Goal: Task Accomplishment & Management: Complete application form

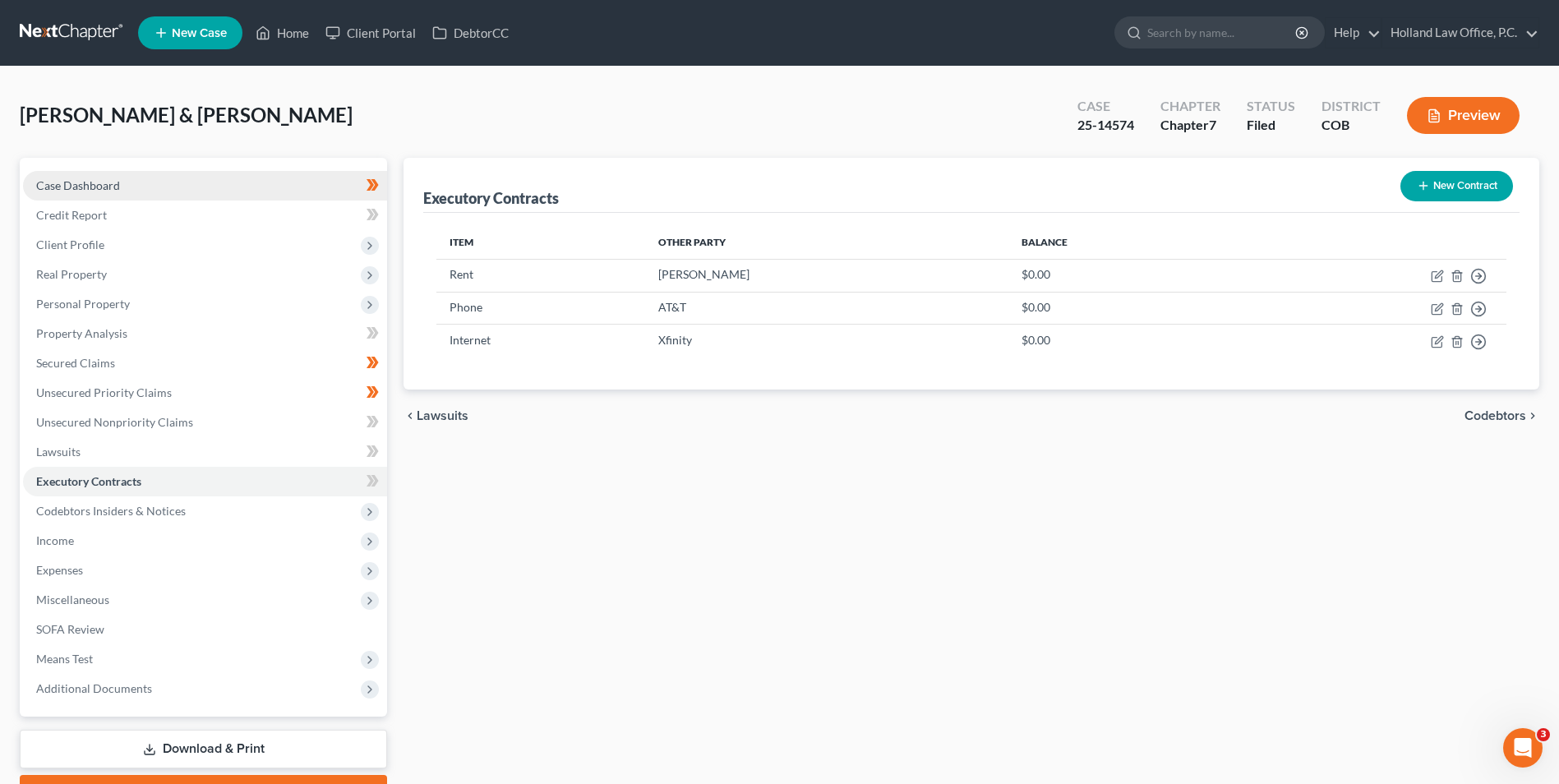
click at [144, 190] on link "Case Dashboard" at bounding box center [205, 186] width 364 height 29
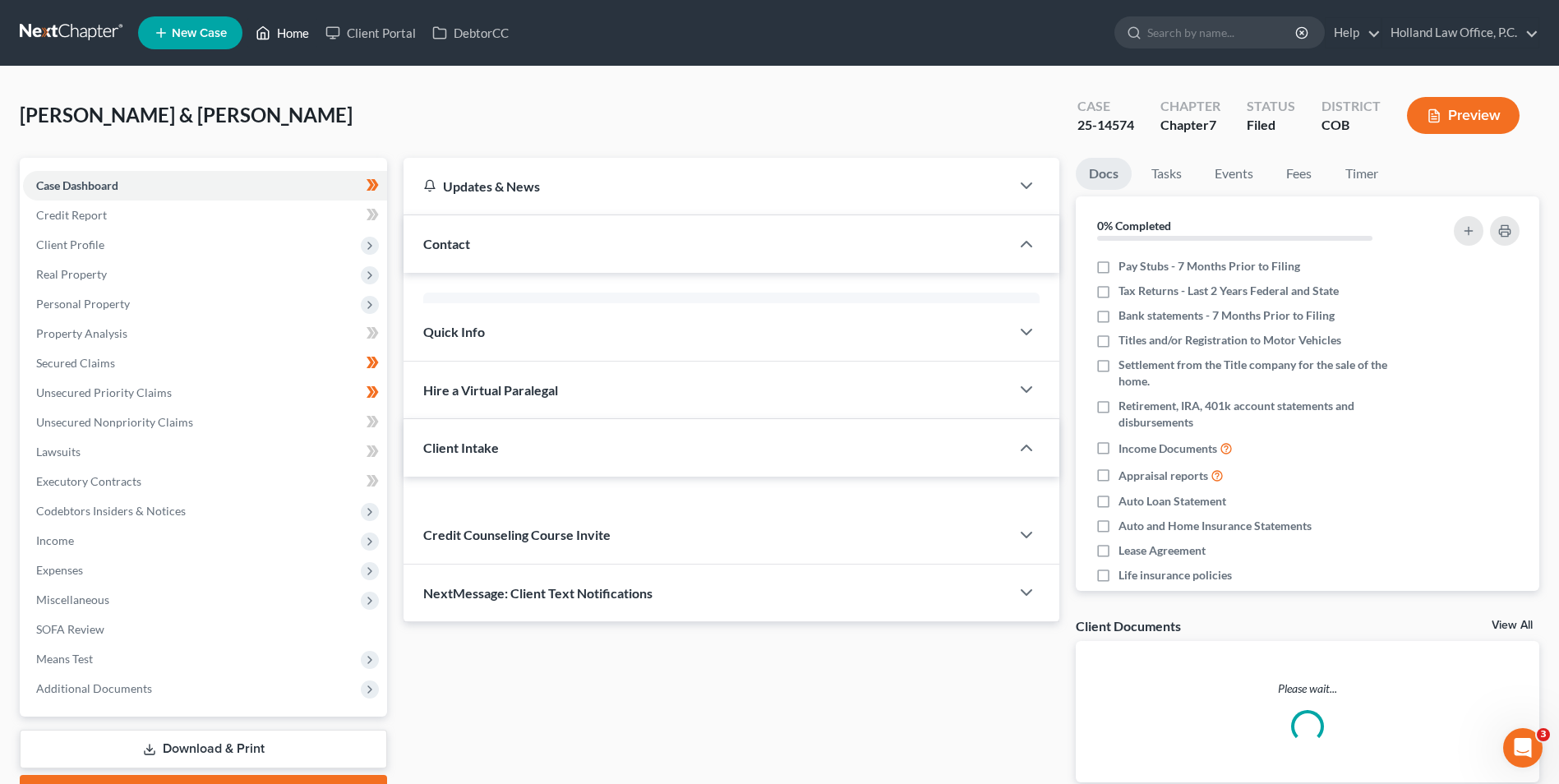
click at [287, 38] on link "Home" at bounding box center [282, 33] width 70 height 29
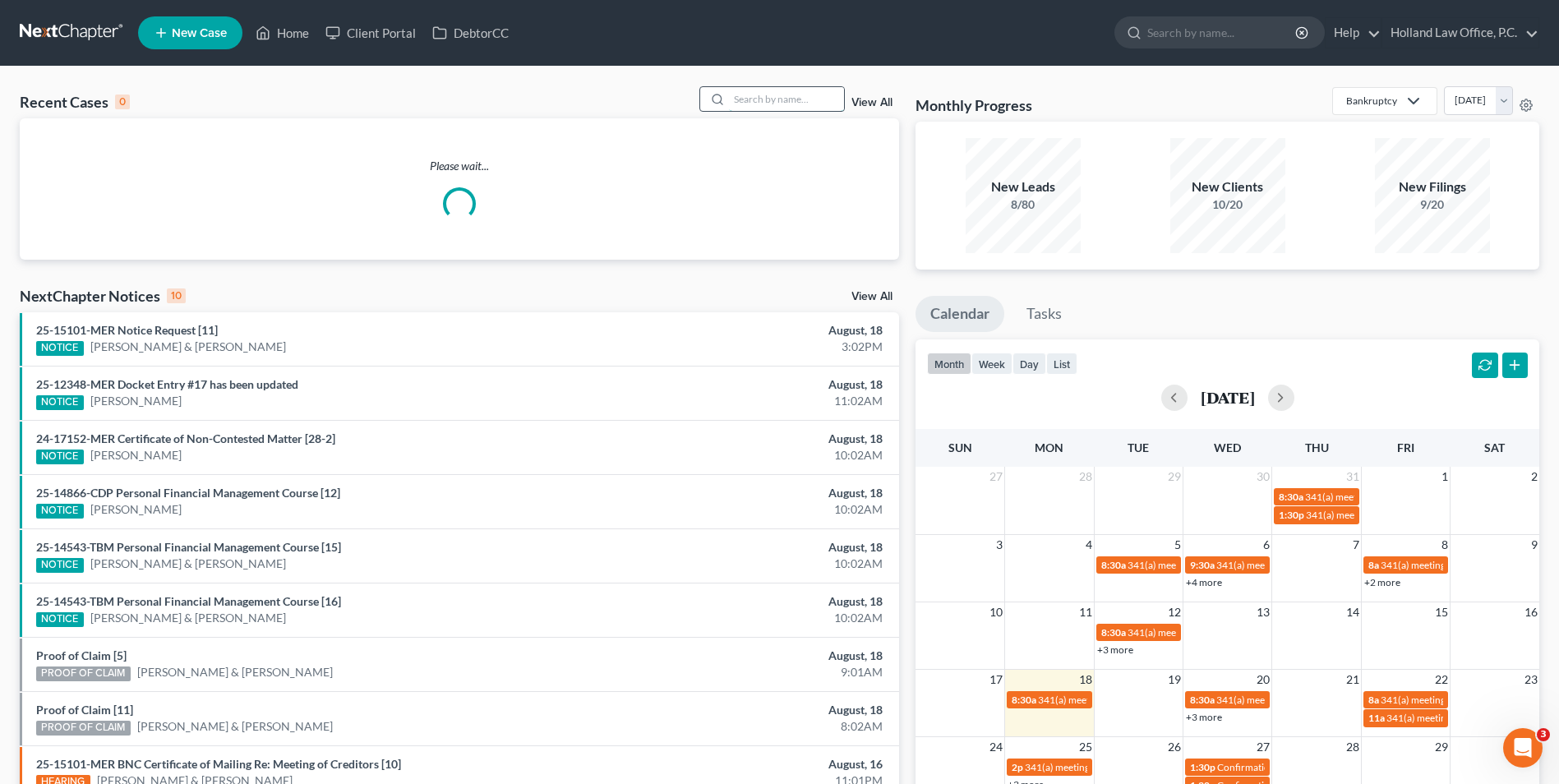
click at [836, 96] on input "search" at bounding box center [786, 99] width 115 height 24
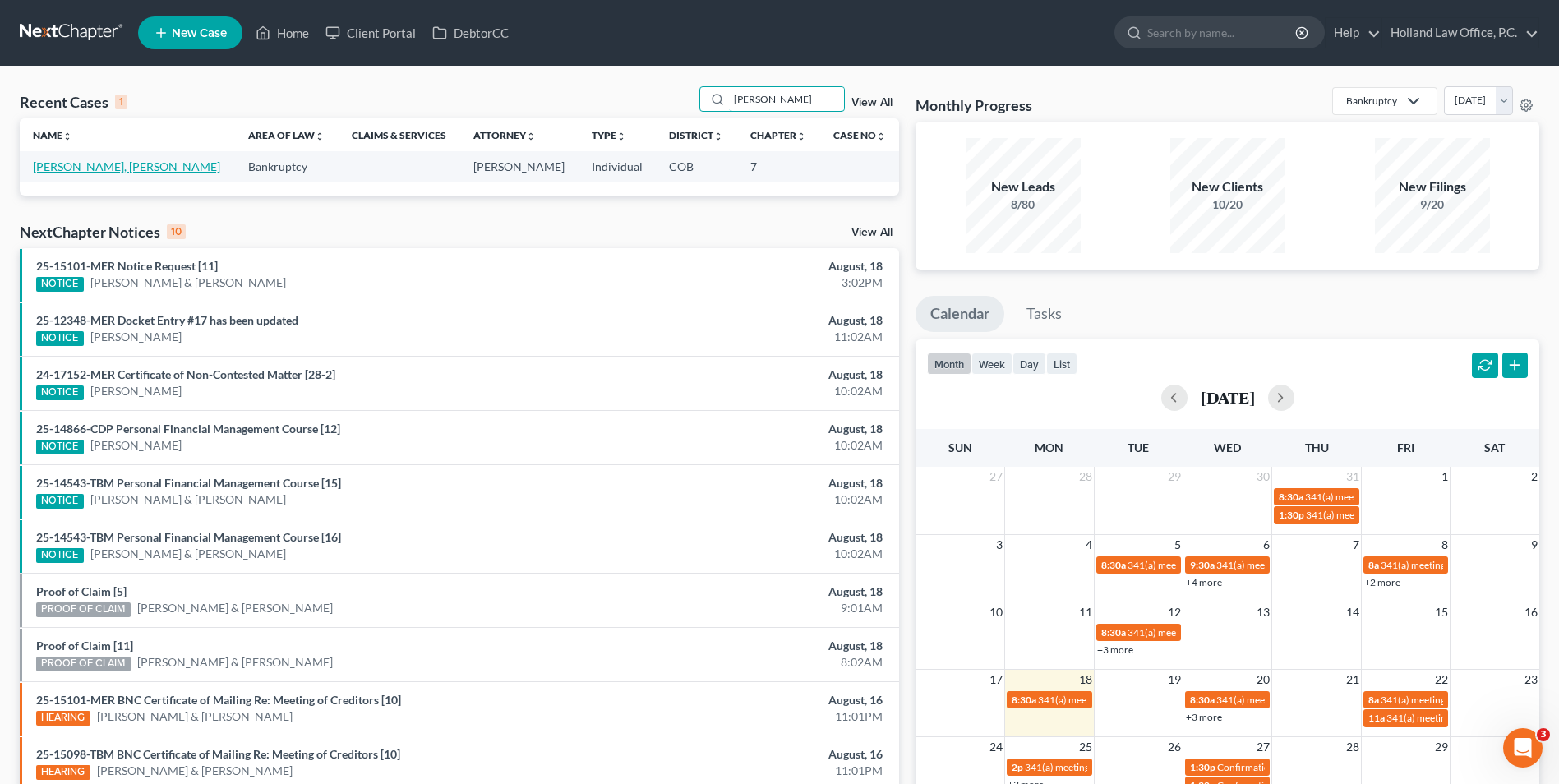
type input "[PERSON_NAME]"
click at [88, 170] on link "[PERSON_NAME], [PERSON_NAME]" at bounding box center [126, 166] width 188 height 14
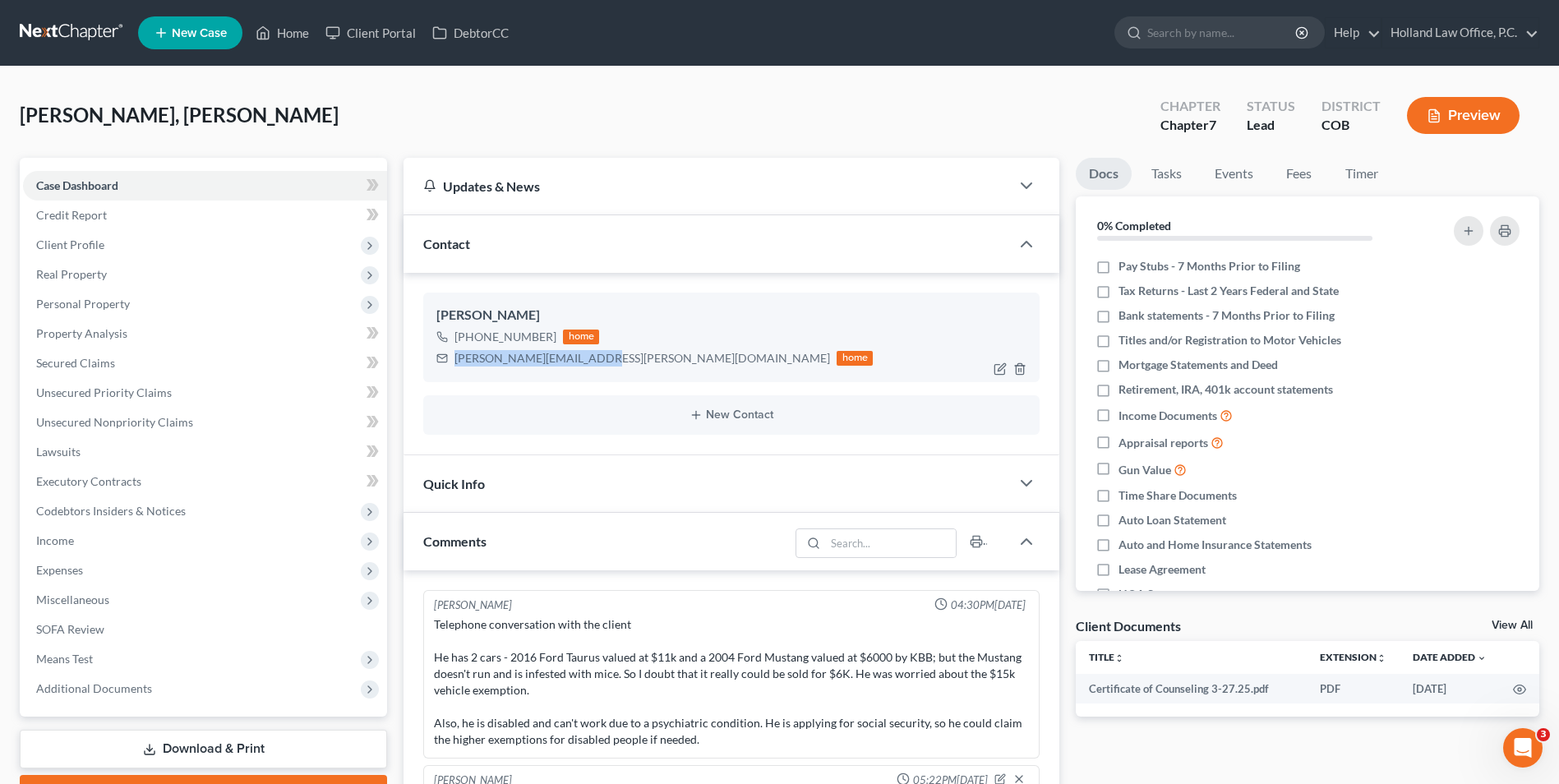
drag, startPoint x: 591, startPoint y: 363, endPoint x: 444, endPoint y: 360, distance: 147.0
click at [444, 360] on div "[PERSON_NAME][EMAIL_ADDRESS][PERSON_NAME][DOMAIN_NAME] home" at bounding box center [655, 358] width 437 height 22
drag, startPoint x: 501, startPoint y: 354, endPoint x: 508, endPoint y: 341, distance: 14.8
click at [539, 338] on div "[PHONE_NUMBER]" at bounding box center [506, 336] width 102 height 16
drag, startPoint x: 508, startPoint y: 341, endPoint x: 472, endPoint y: 341, distance: 36.0
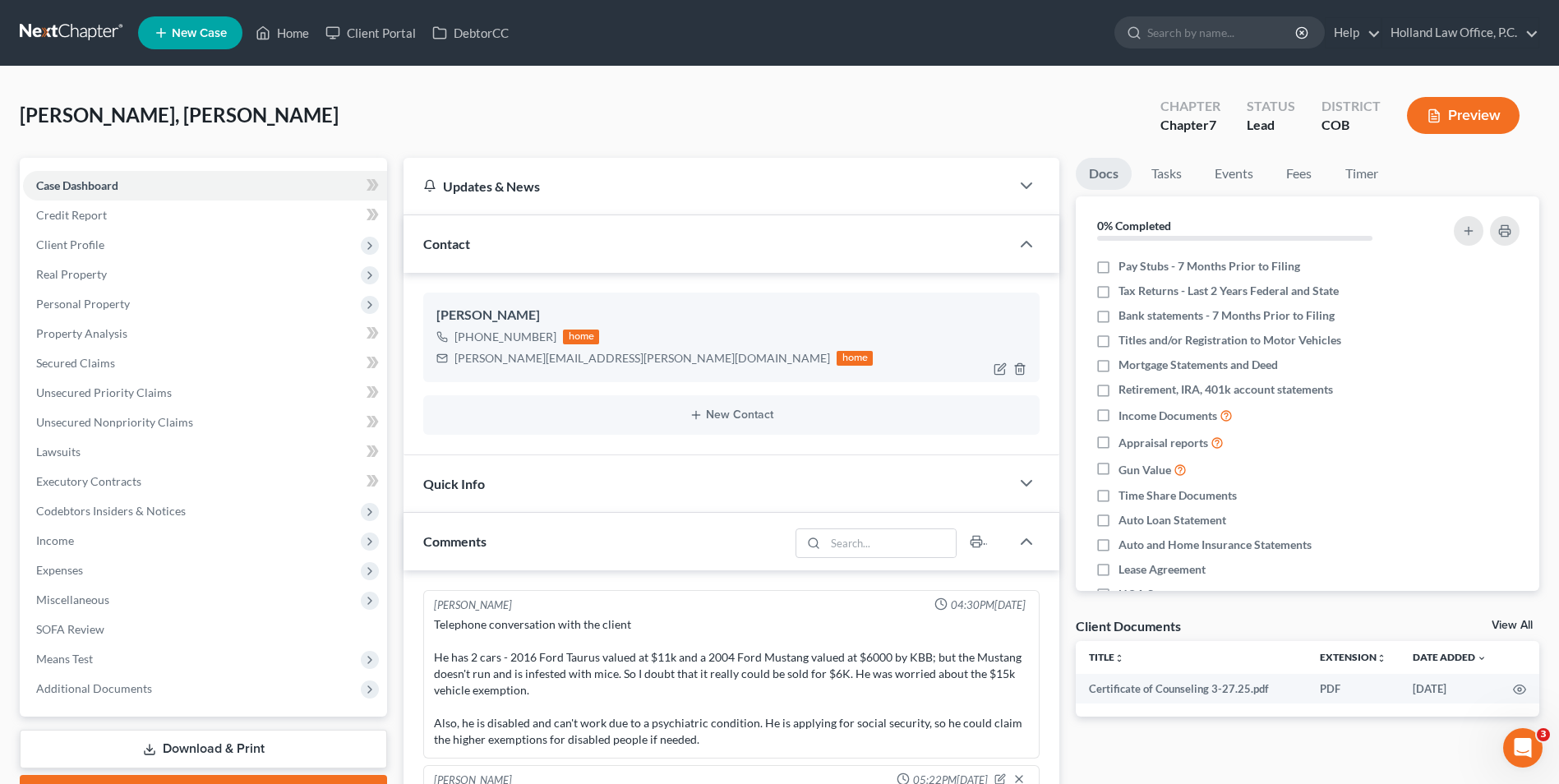
click at [472, 341] on div "[PHONE_NUMBER]" at bounding box center [506, 336] width 102 height 16
copy div "[PHONE_NUMBER]"
drag, startPoint x: 285, startPoint y: 29, endPoint x: 1142, endPoint y: 209, distance: 875.7
click at [285, 29] on link "Home" at bounding box center [282, 33] width 70 height 29
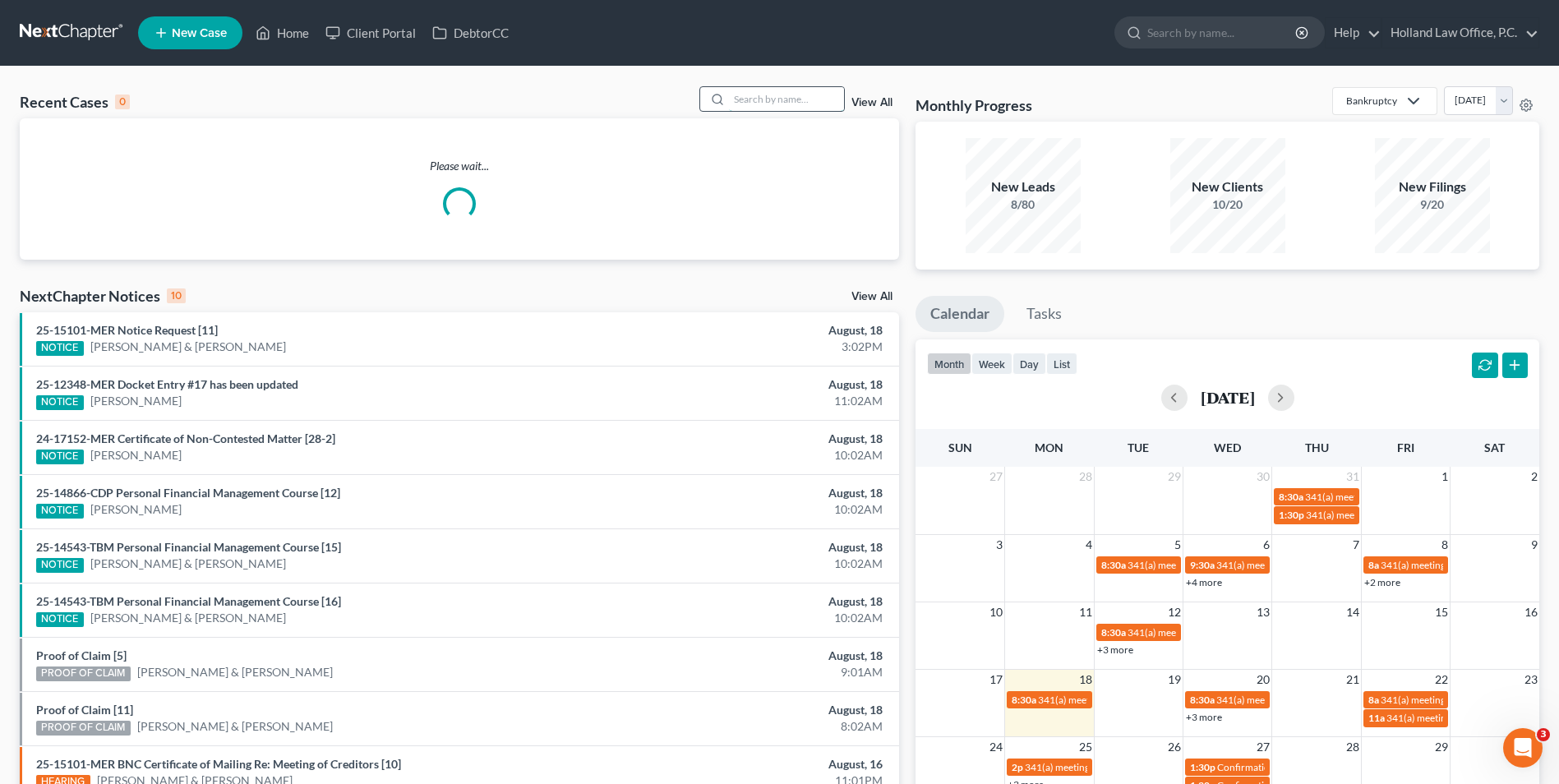
click at [808, 103] on input "search" at bounding box center [786, 99] width 115 height 24
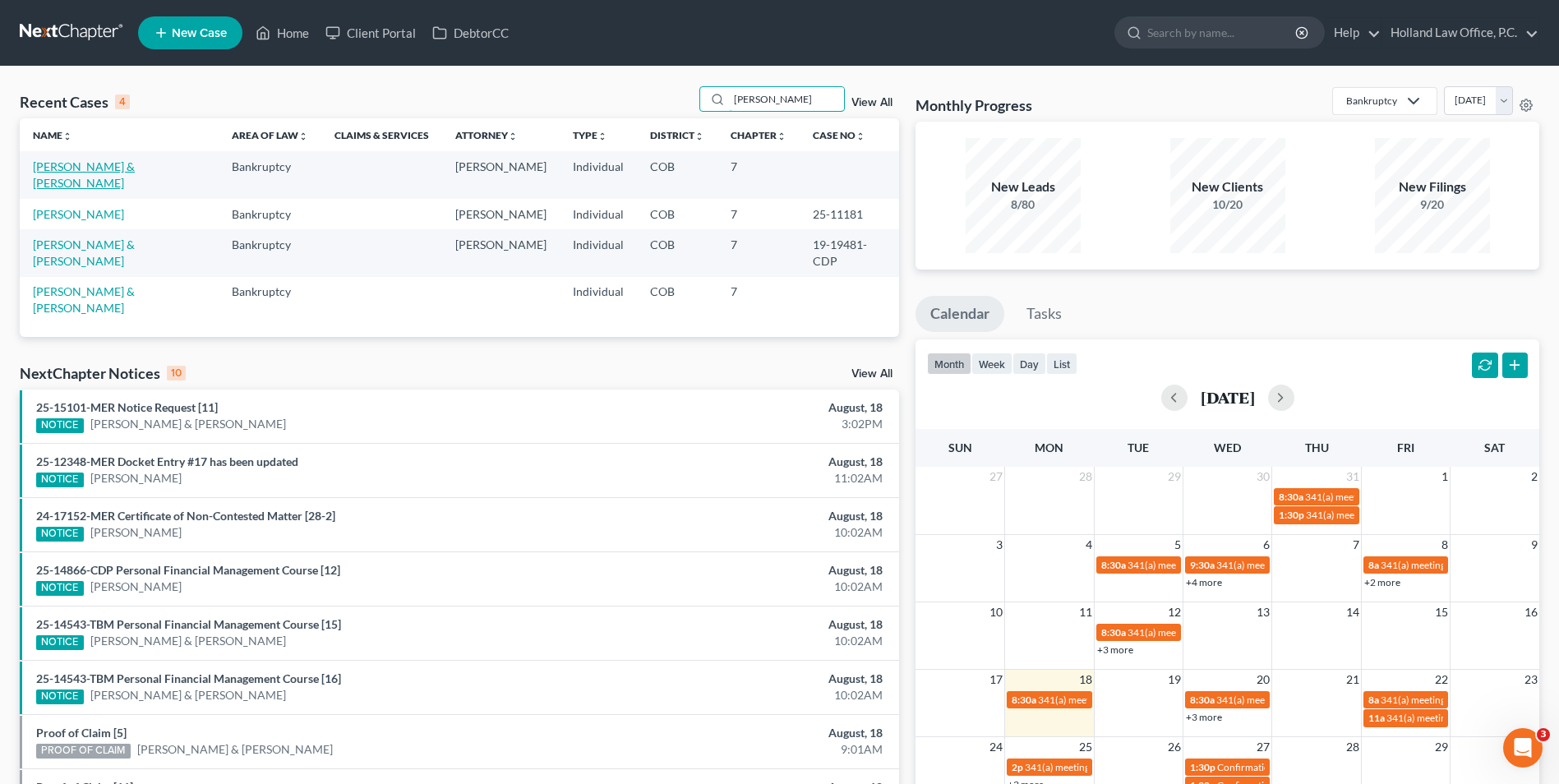
type input "[PERSON_NAME]"
click at [100, 170] on link "[PERSON_NAME] & [PERSON_NAME]" at bounding box center [84, 174] width 102 height 30
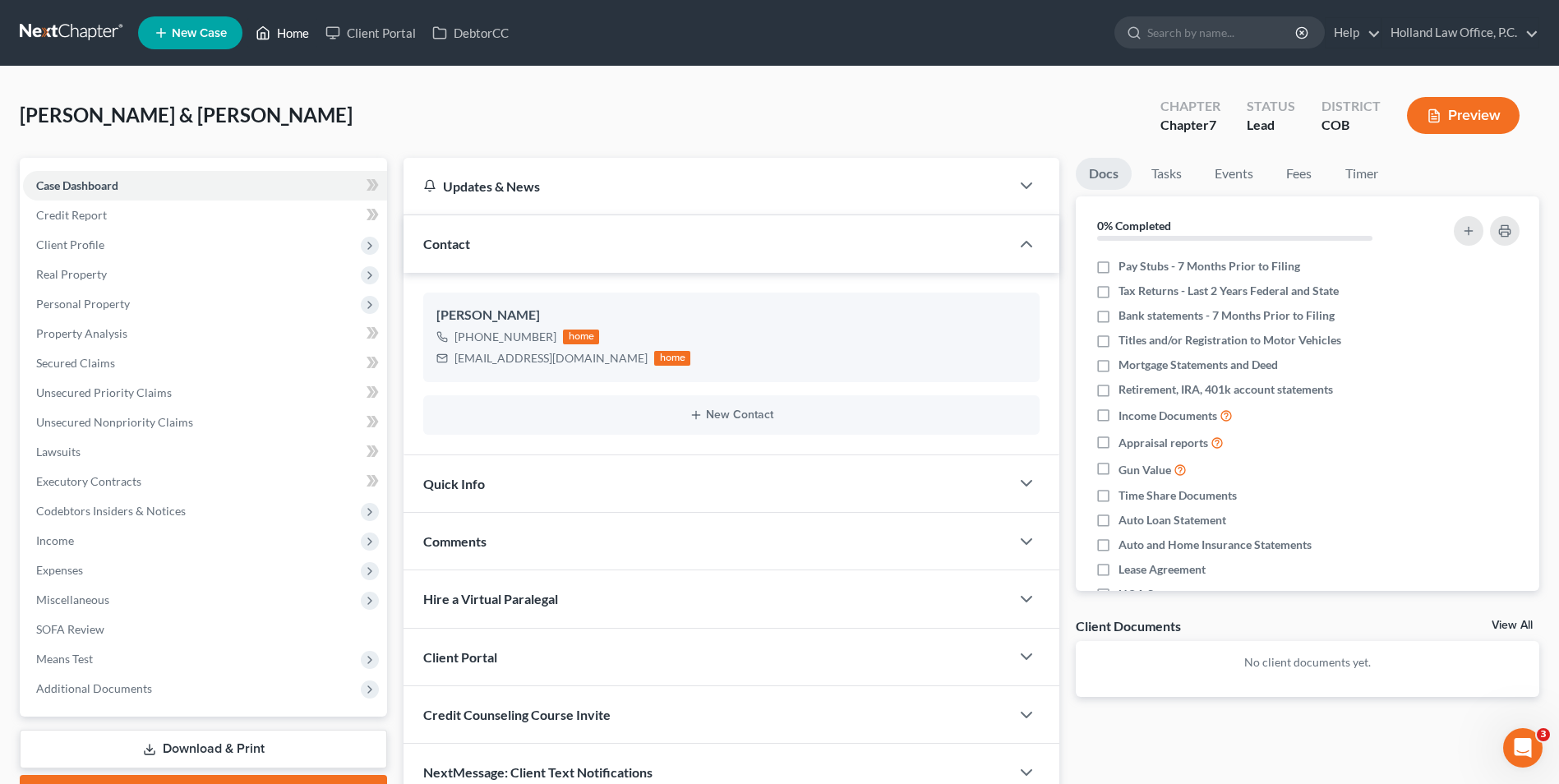
click at [285, 35] on link "Home" at bounding box center [282, 33] width 70 height 29
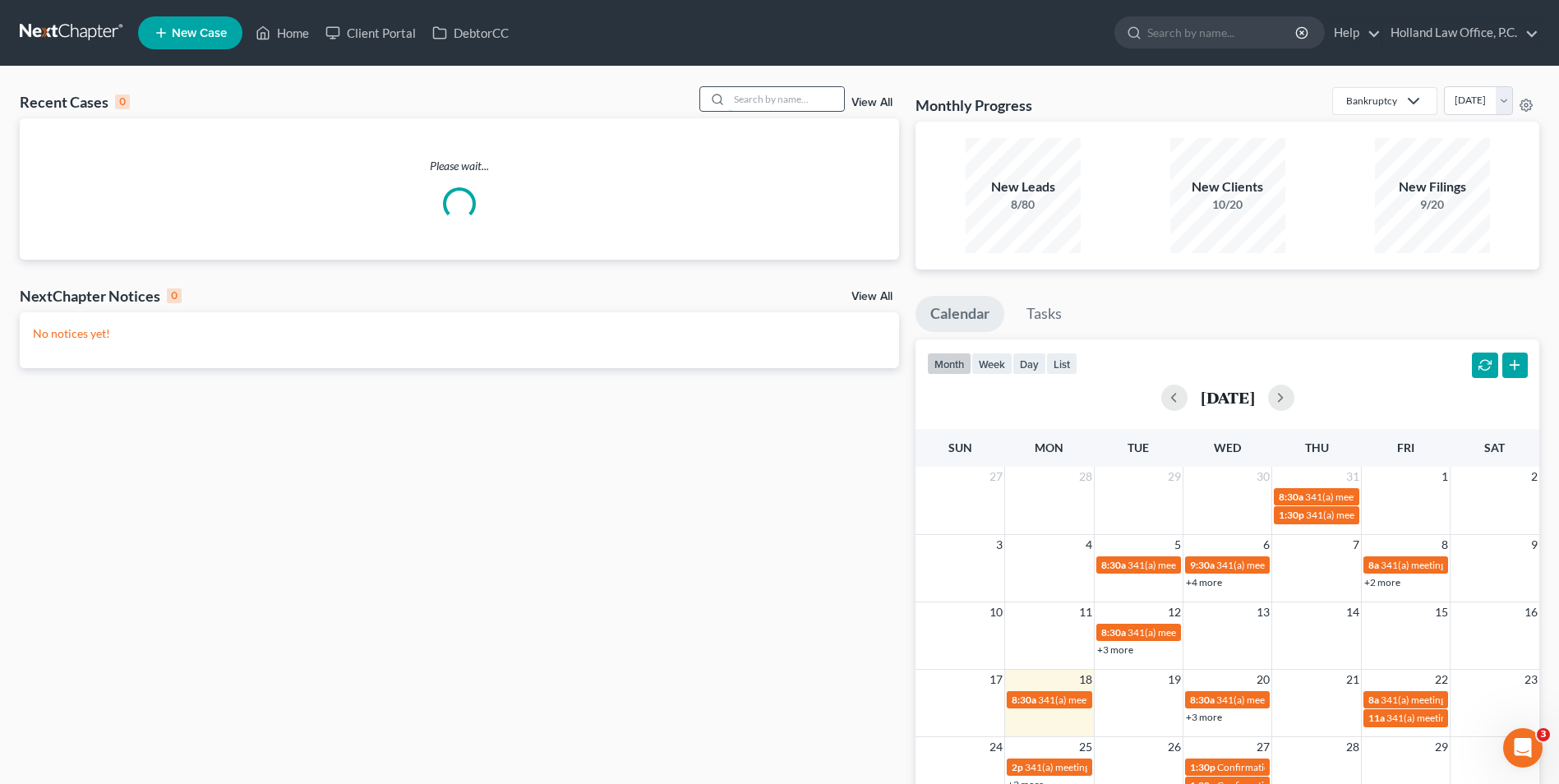
click at [765, 99] on input "search" at bounding box center [786, 99] width 115 height 24
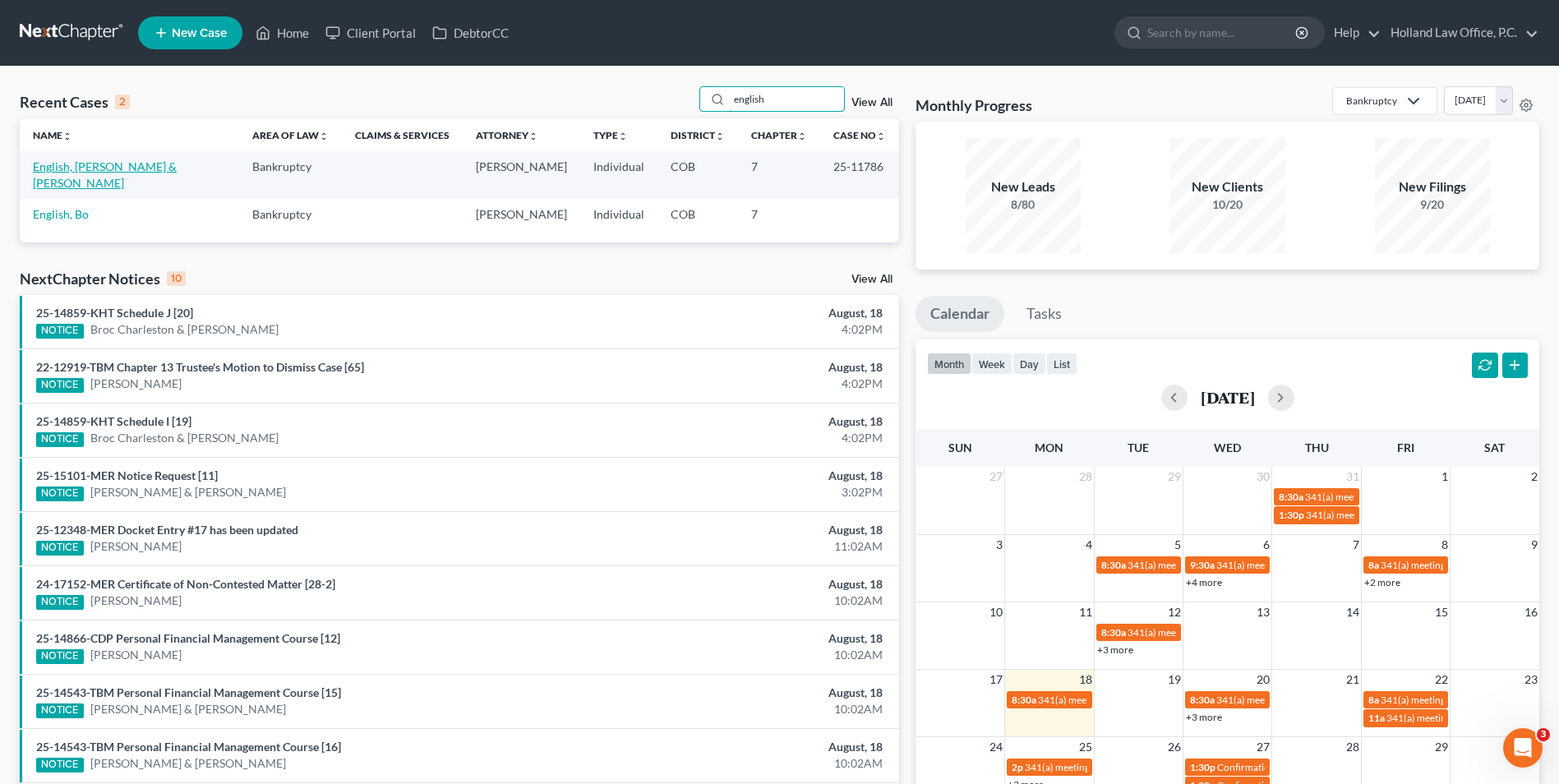
type input "english"
click at [118, 170] on link "English, [PERSON_NAME] & [PERSON_NAME]" at bounding box center [105, 174] width 144 height 30
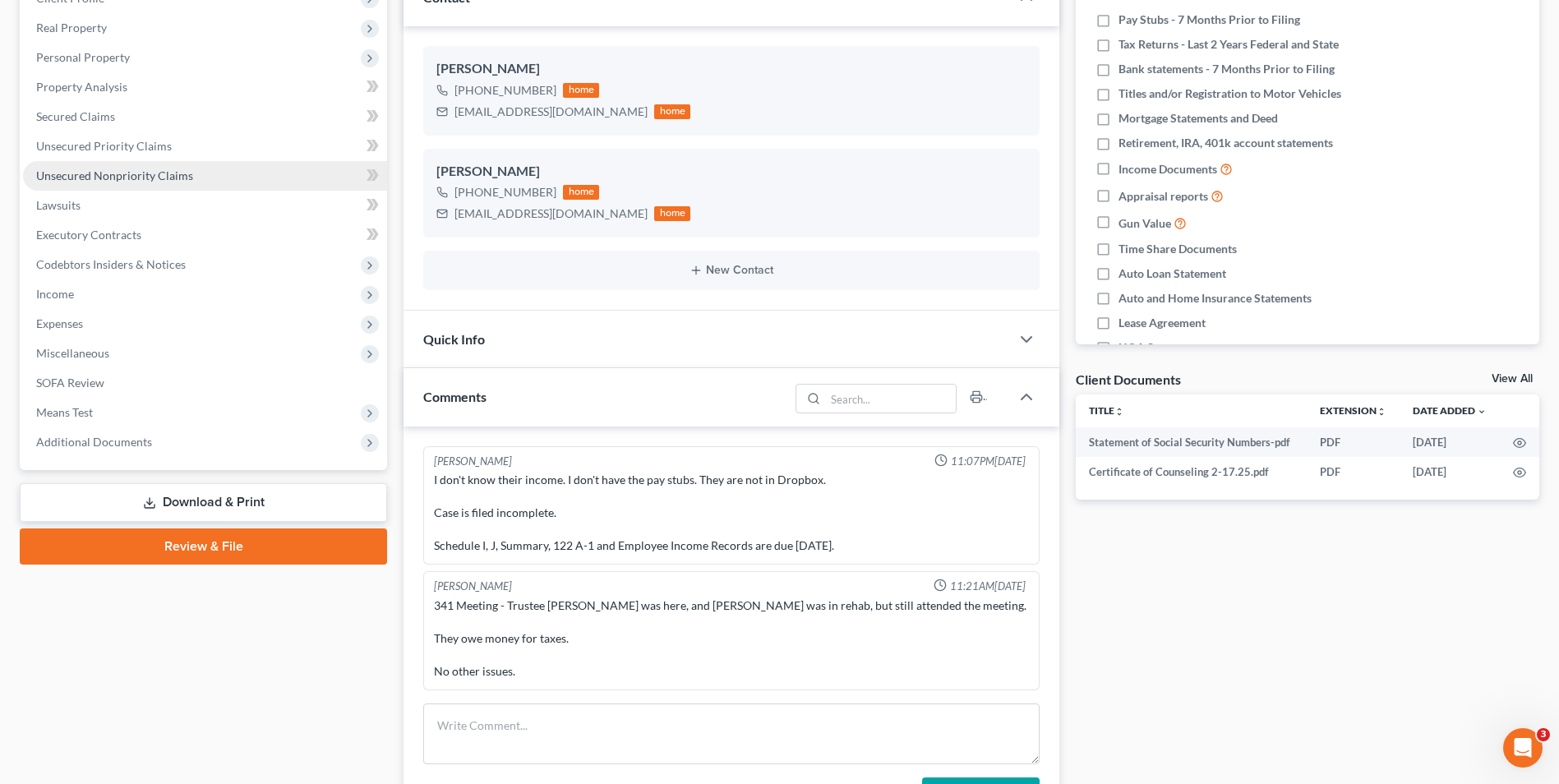
click at [129, 172] on span "Unsecured Nonpriority Claims" at bounding box center [115, 175] width 157 height 14
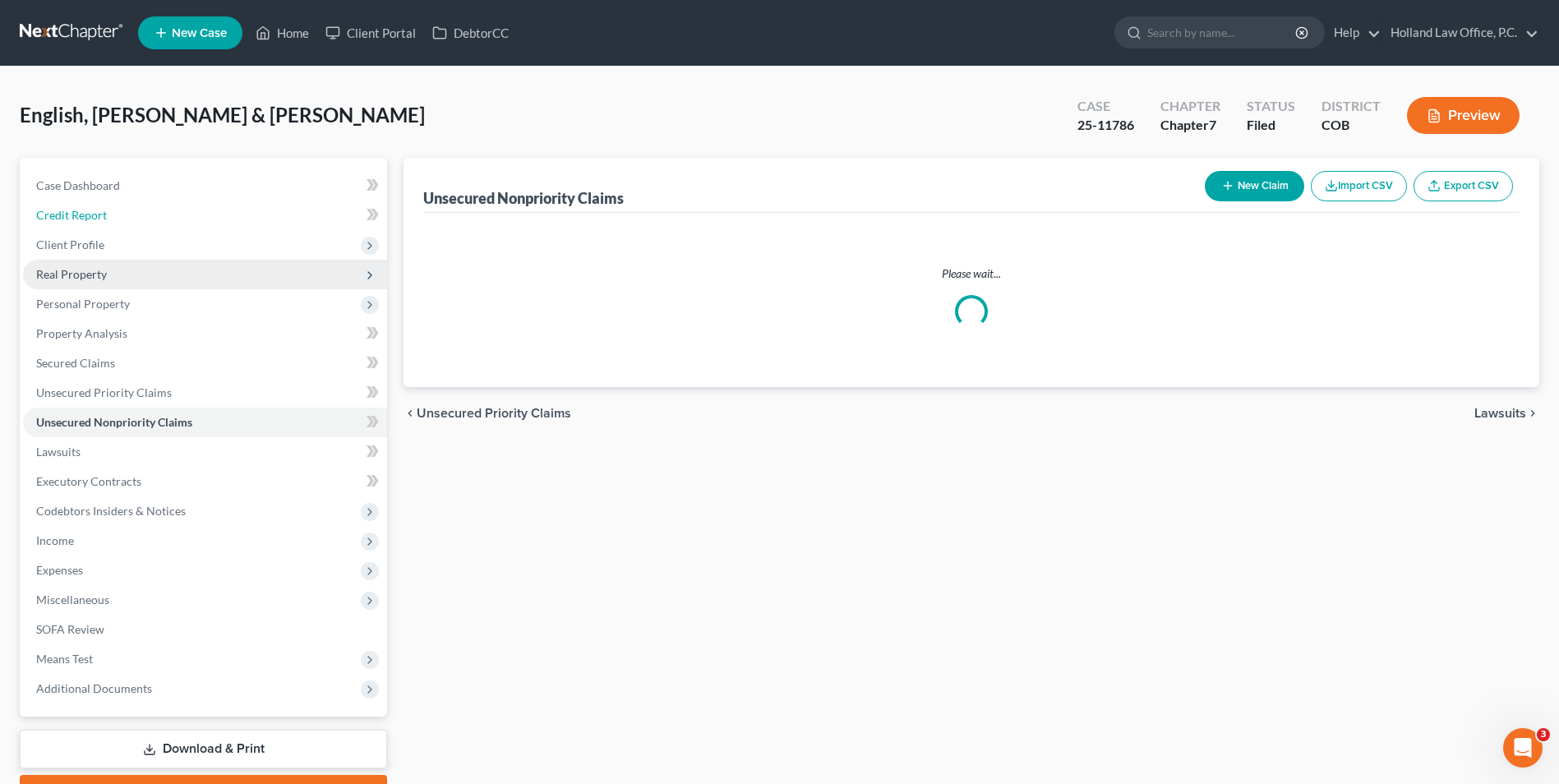
click at [216, 176] on ul "Case Dashboard Payments Invoices Payments Payments Credit Report Client Profile" at bounding box center [205, 437] width 364 height 532
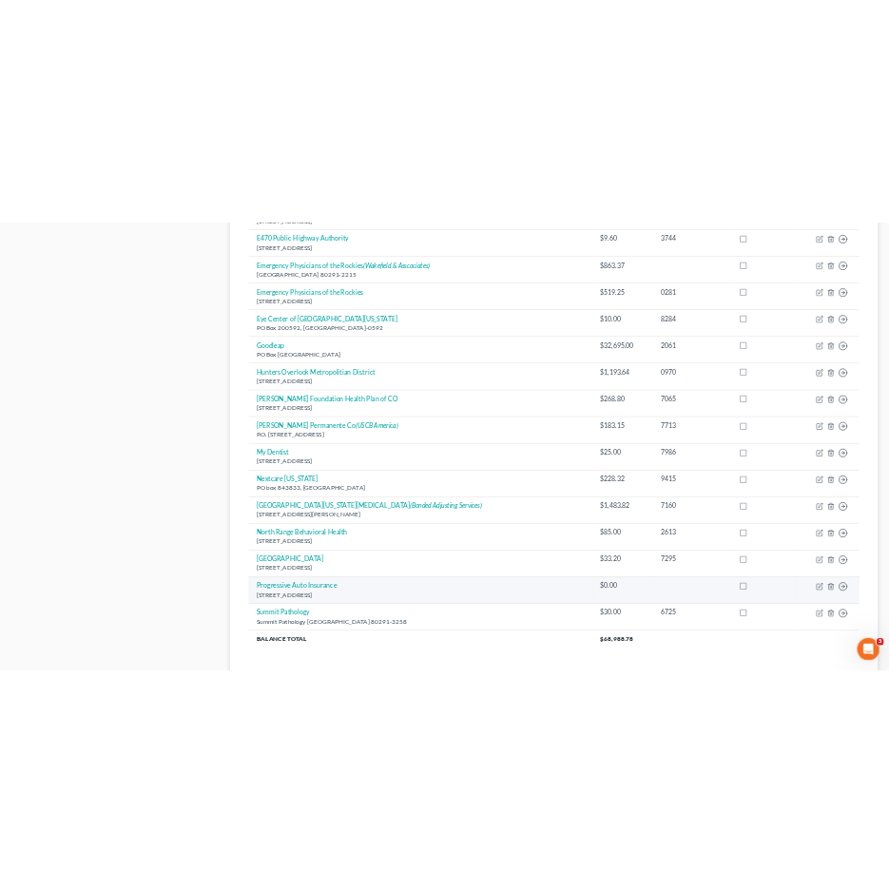
scroll to position [1141, 0]
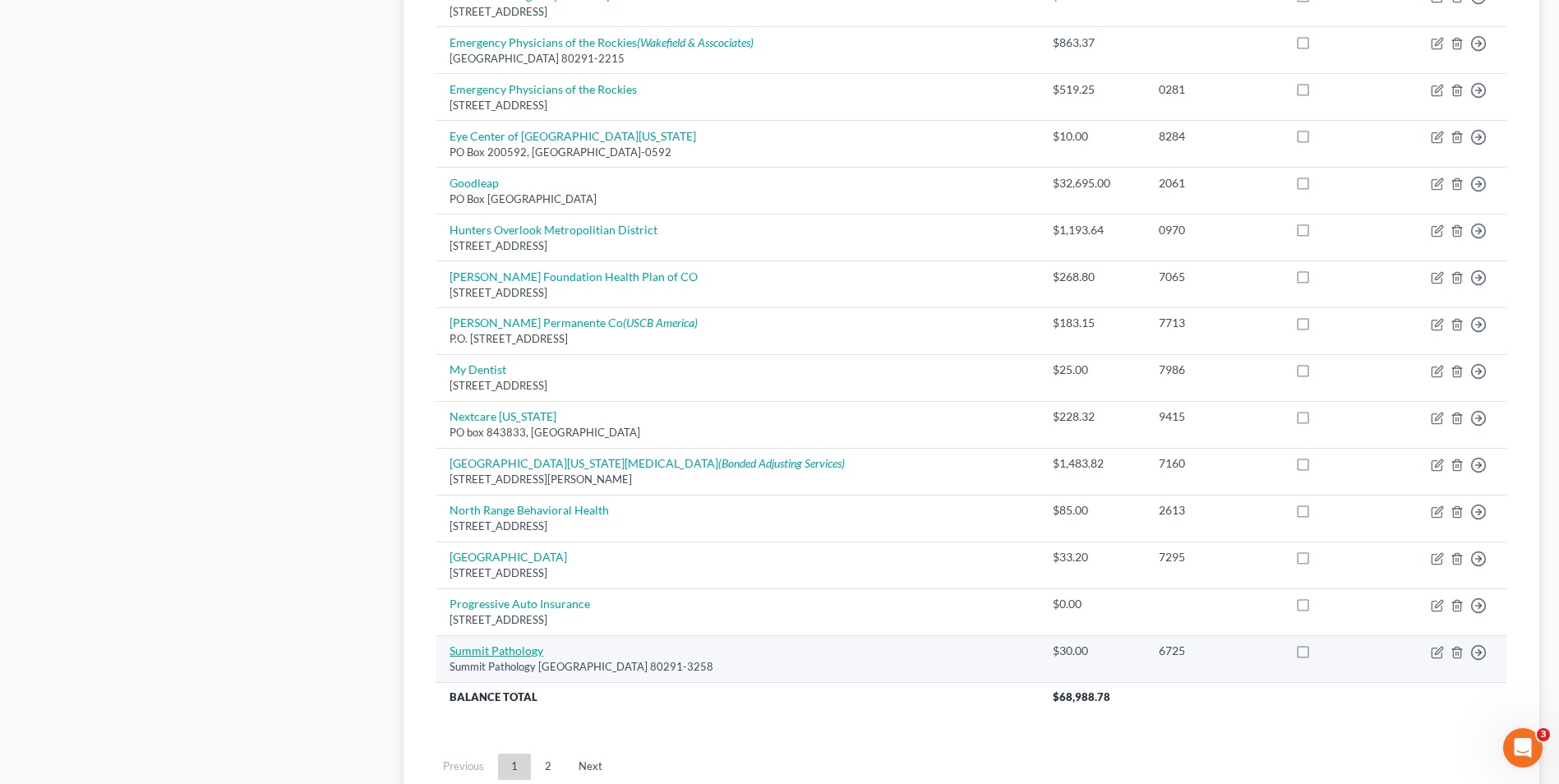
click at [508, 655] on link "Summit Pathology" at bounding box center [496, 650] width 93 height 14
select select "5"
select select "9"
select select "1"
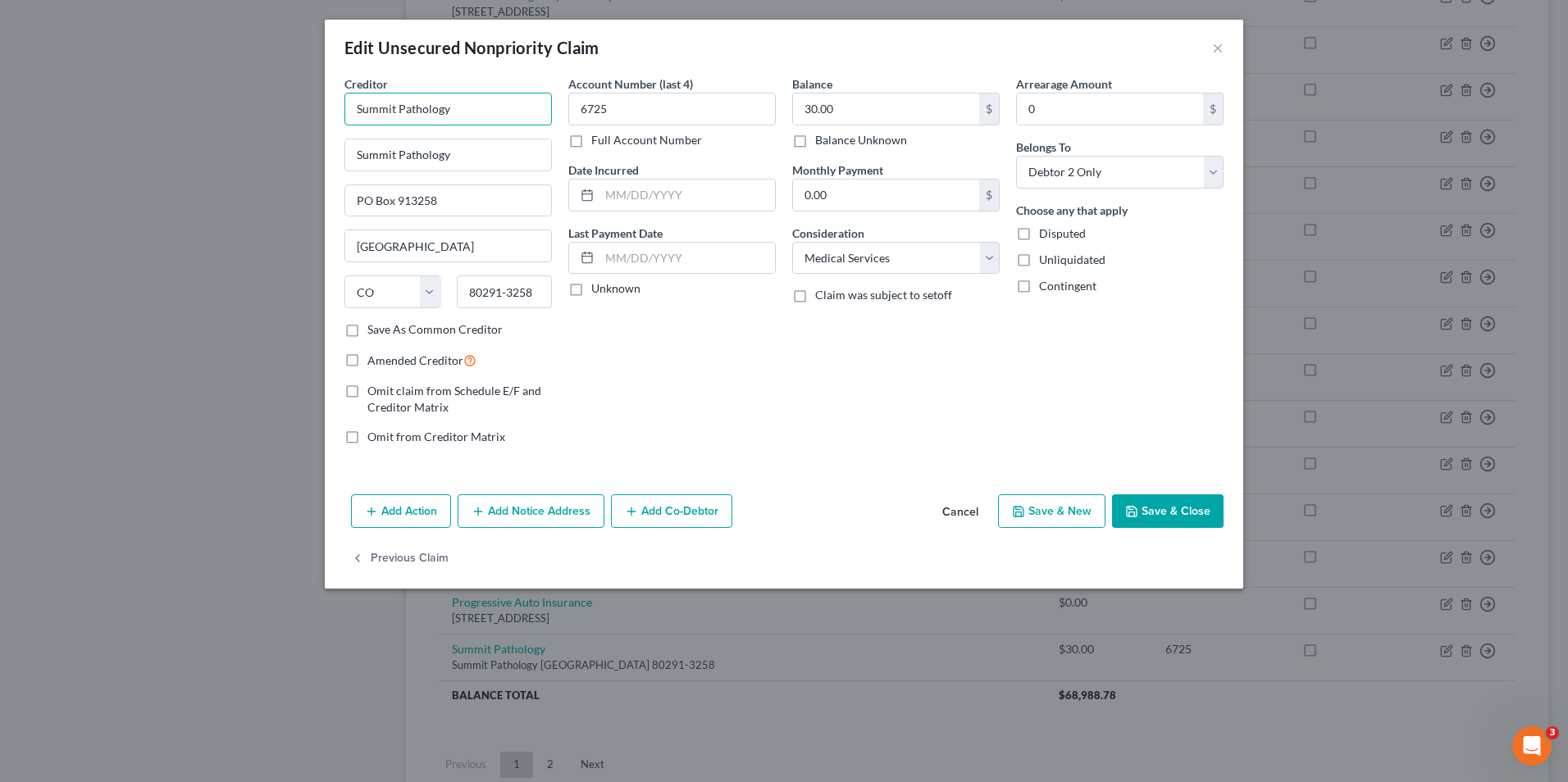
drag, startPoint x: 473, startPoint y: 109, endPoint x: 298, endPoint y: 108, distance: 175.0
click at [310, 108] on div "Edit Unsecured Nonpriority Claim × Creditor * Summit Pathology Summit Pathology…" at bounding box center [784, 391] width 1568 height 782
type input "a"
drag, startPoint x: 222, startPoint y: 115, endPoint x: 204, endPoint y: 115, distance: 18.0
click at [208, 115] on div "Edit Unsecured Nonpriority Claim × Creditor * summit p Summit Pathology [GEOGRA…" at bounding box center [784, 391] width 1568 height 782
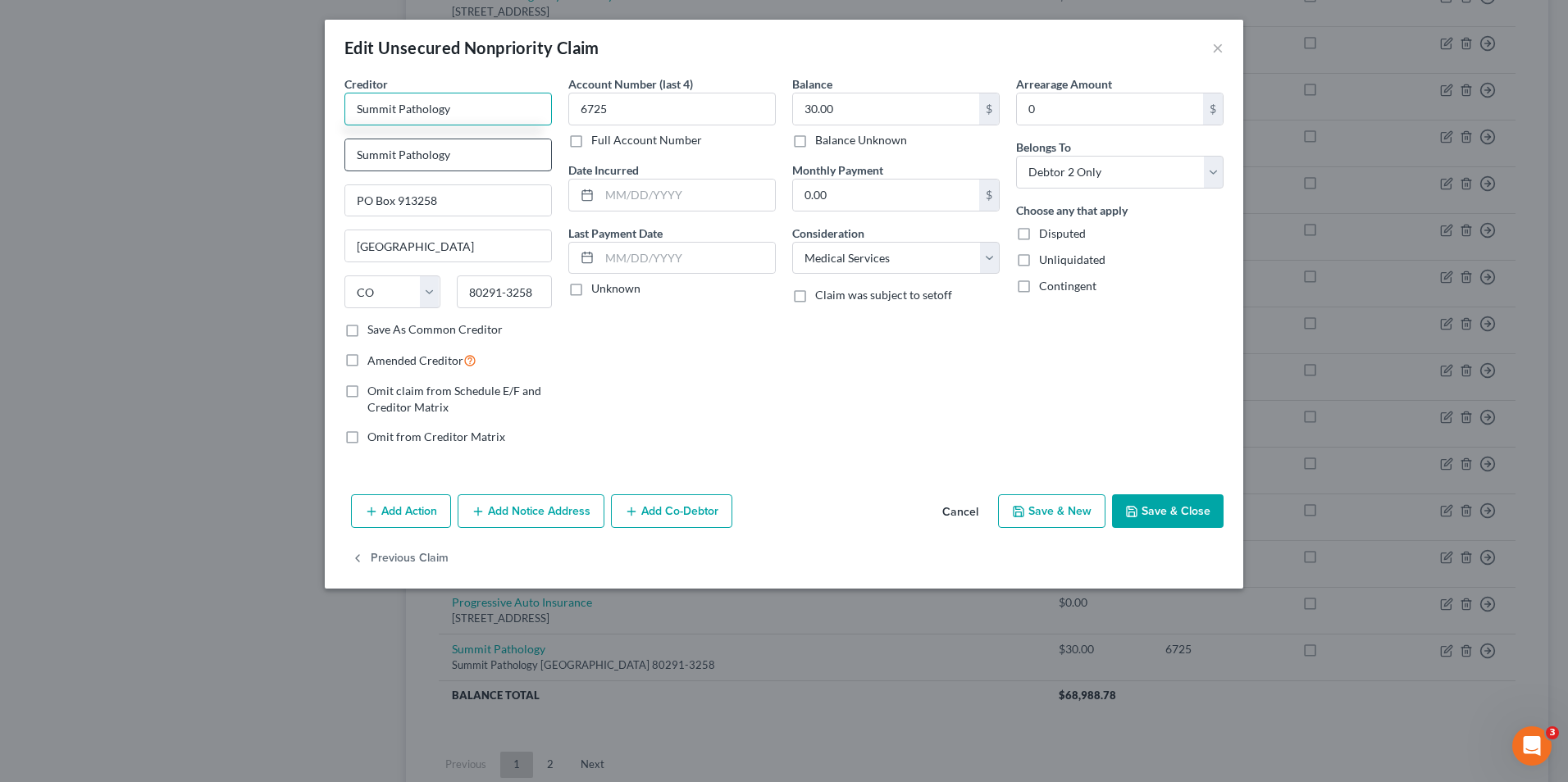
type input "Summit Pathology"
drag, startPoint x: 452, startPoint y: 156, endPoint x: 216, endPoint y: 143, distance: 236.4
click at [216, 143] on div "Edit Unsecured Nonpriority Claim × Creditor * Summit Pathology Summit Pathology…" at bounding box center [784, 391] width 1568 height 782
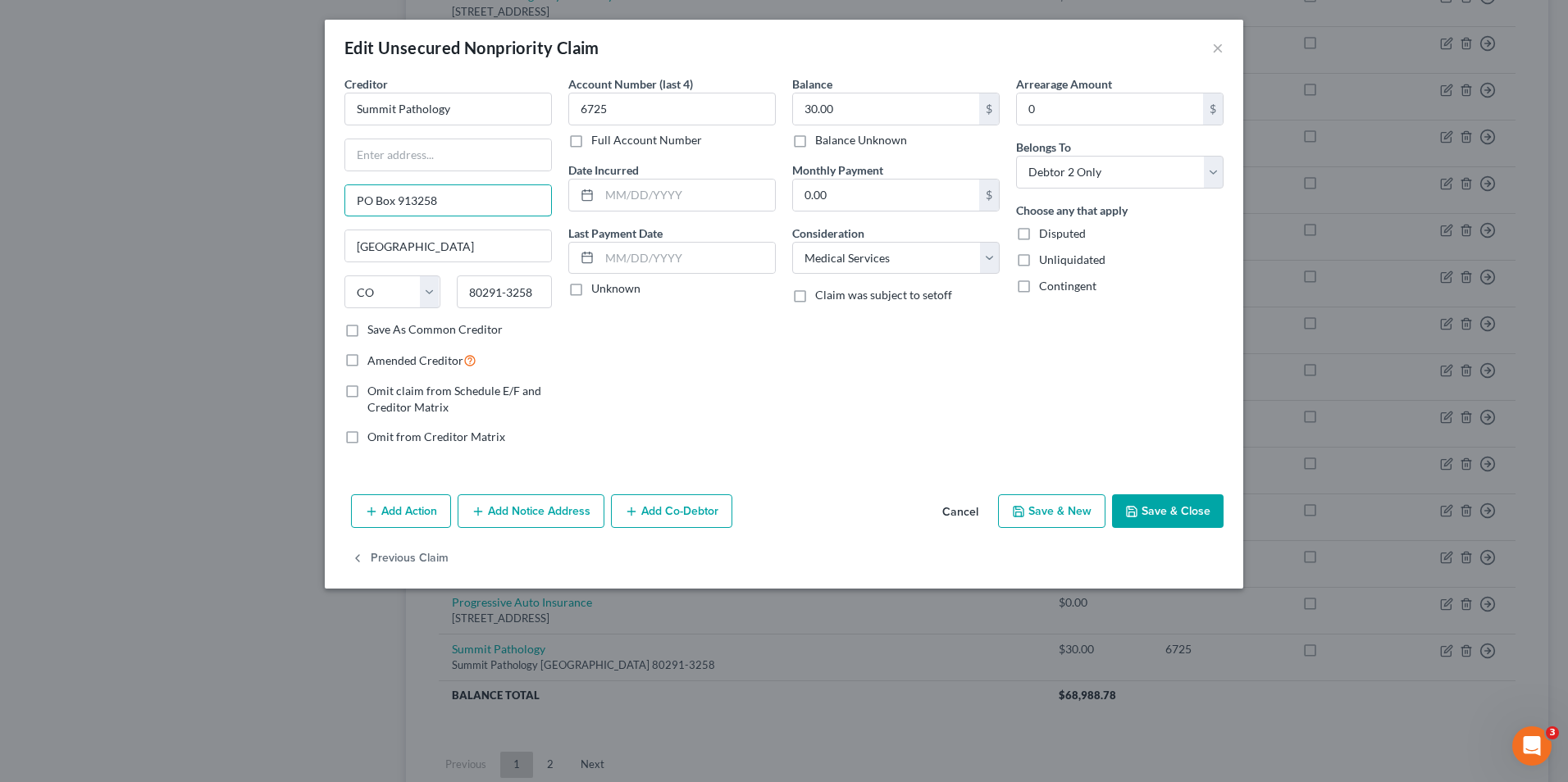
drag, startPoint x: 472, startPoint y: 203, endPoint x: 217, endPoint y: 192, distance: 255.2
click at [217, 192] on div "Edit Unsecured Nonpriority Claim × Creditor * Summit Pathology [GEOGRAPHIC_DATA…" at bounding box center [784, 391] width 1568 height 782
click at [406, 141] on input "text" at bounding box center [448, 155] width 206 height 31
type input "[STREET_ADDRESS][PERSON_NAME]"
drag, startPoint x: 471, startPoint y: 287, endPoint x: 392, endPoint y: 299, distance: 79.9
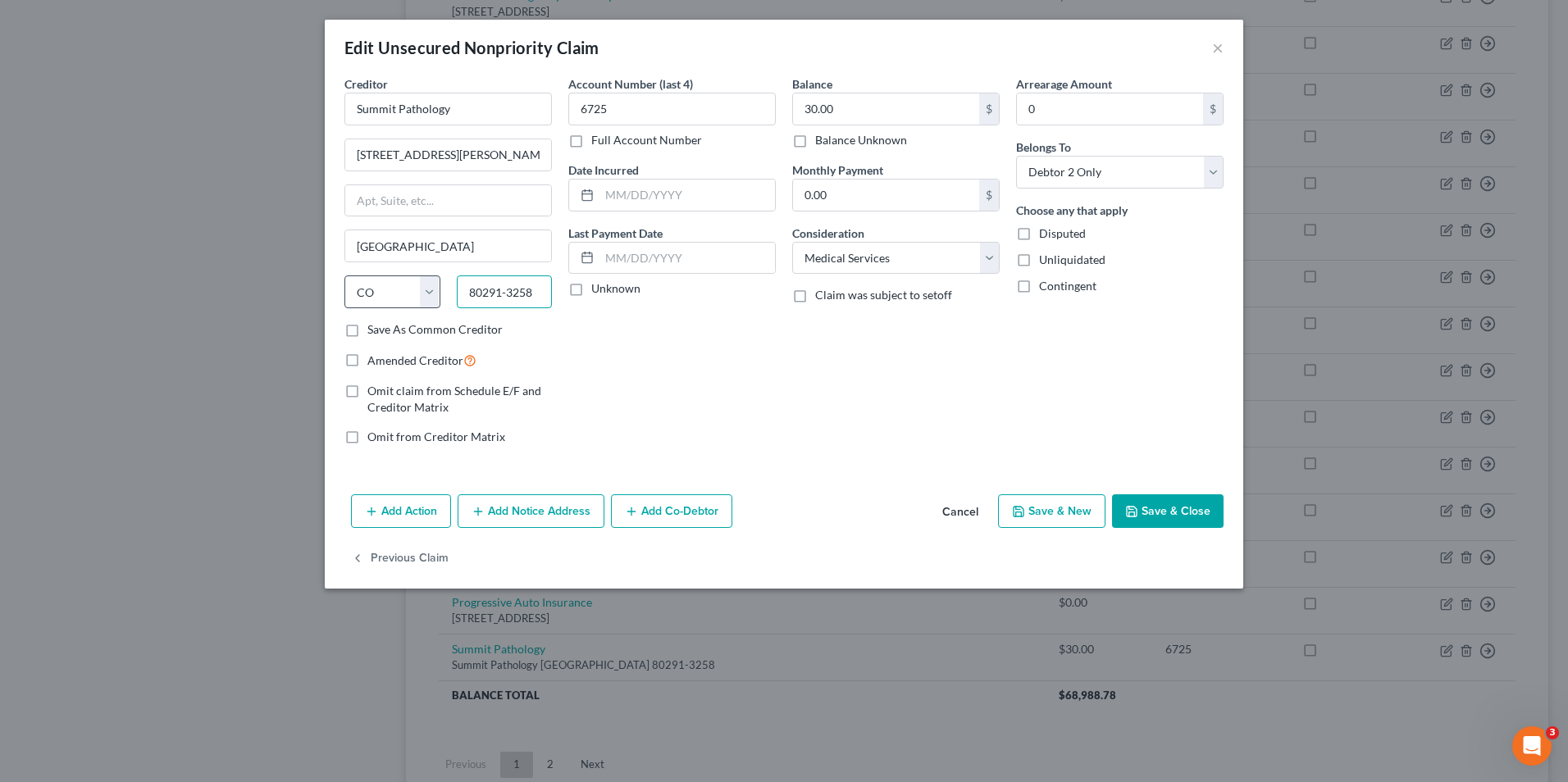
click at [392, 299] on div "State [US_STATE] AK AR AZ CA CO CT DE DC [GEOGRAPHIC_DATA] GA GU HI ID IL IN IA…" at bounding box center [448, 297] width 224 height 46
type input "80538"
click at [594, 329] on div "Account Number (last 4) 6725 Full Account Number Date Incurred Last Payment Dat…" at bounding box center [672, 266] width 224 height 383
type input "Loveland"
click at [1197, 522] on button "Save & Close" at bounding box center [1167, 511] width 111 height 34
